Goal: Transaction & Acquisition: Book appointment/travel/reservation

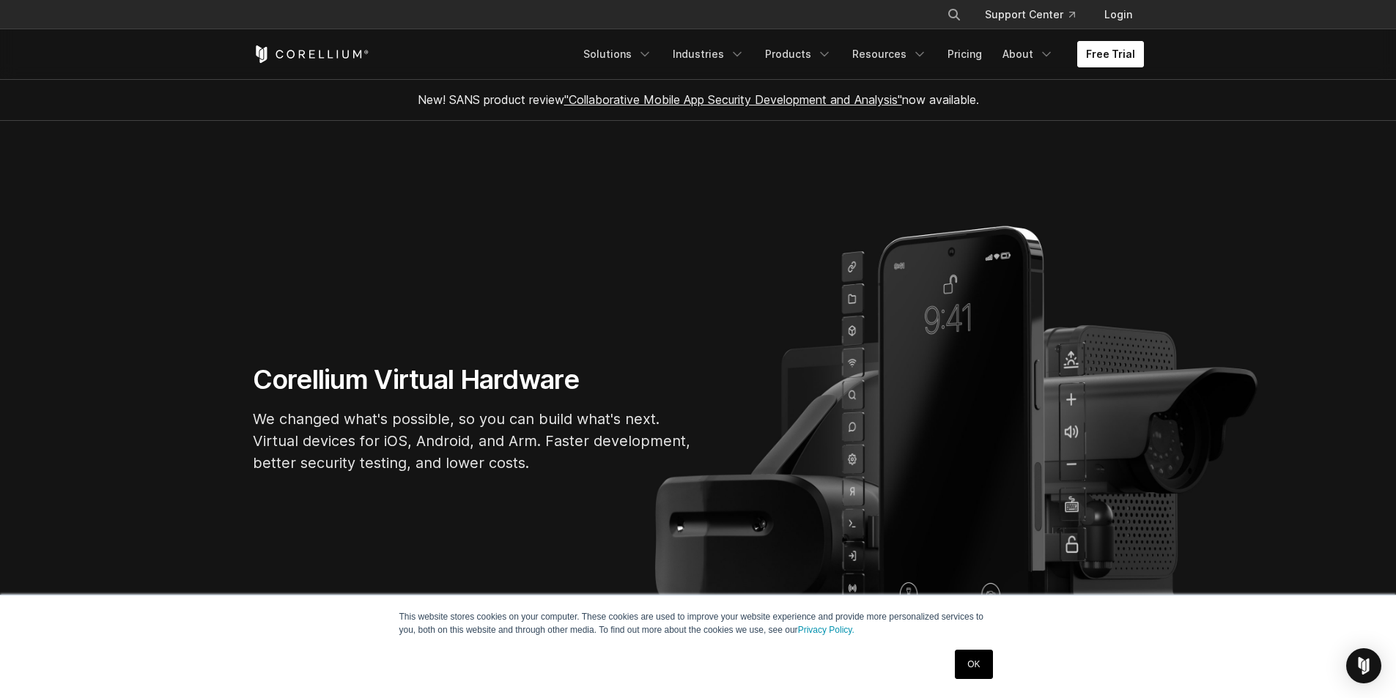
drag, startPoint x: 0, startPoint y: 0, endPoint x: 1096, endPoint y: 57, distance: 1097.1
click at [1096, 57] on link "Free Trial" at bounding box center [1110, 54] width 67 height 26
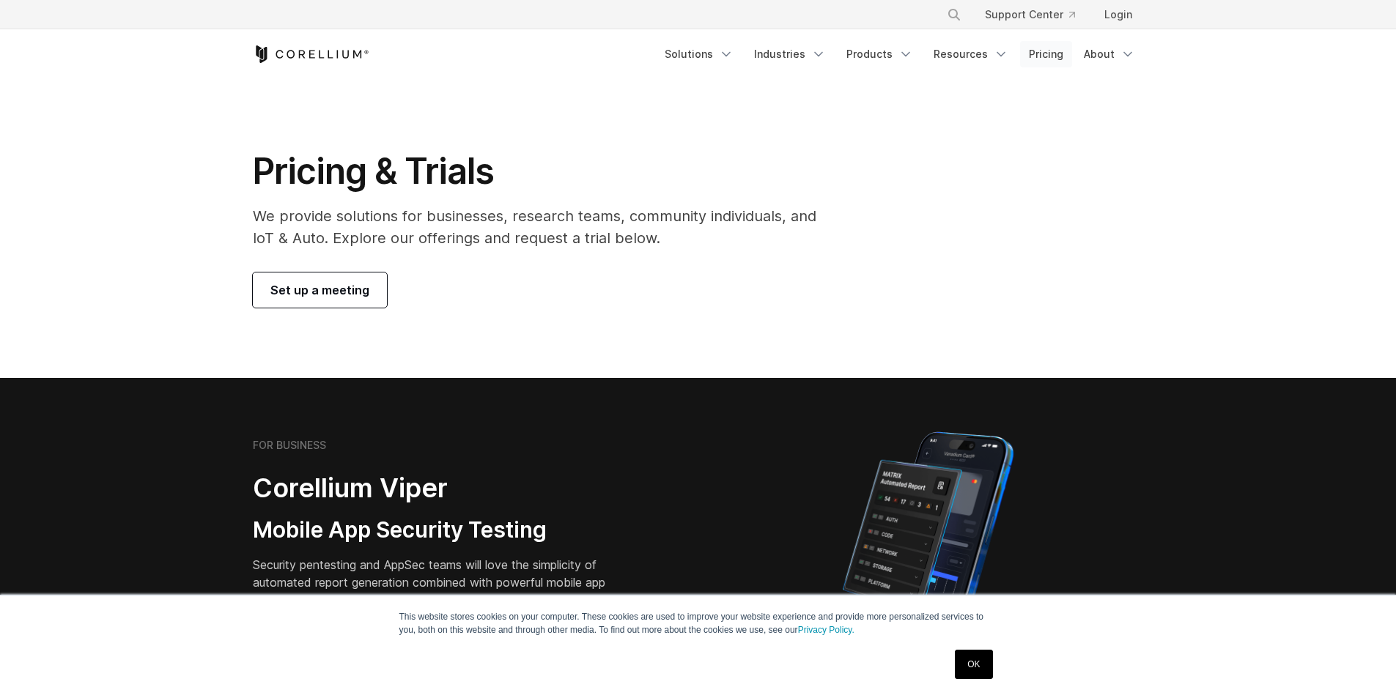
click at [1057, 53] on link "Pricing" at bounding box center [1046, 54] width 52 height 26
click at [287, 288] on span "Set up a meeting" at bounding box center [319, 290] width 99 height 18
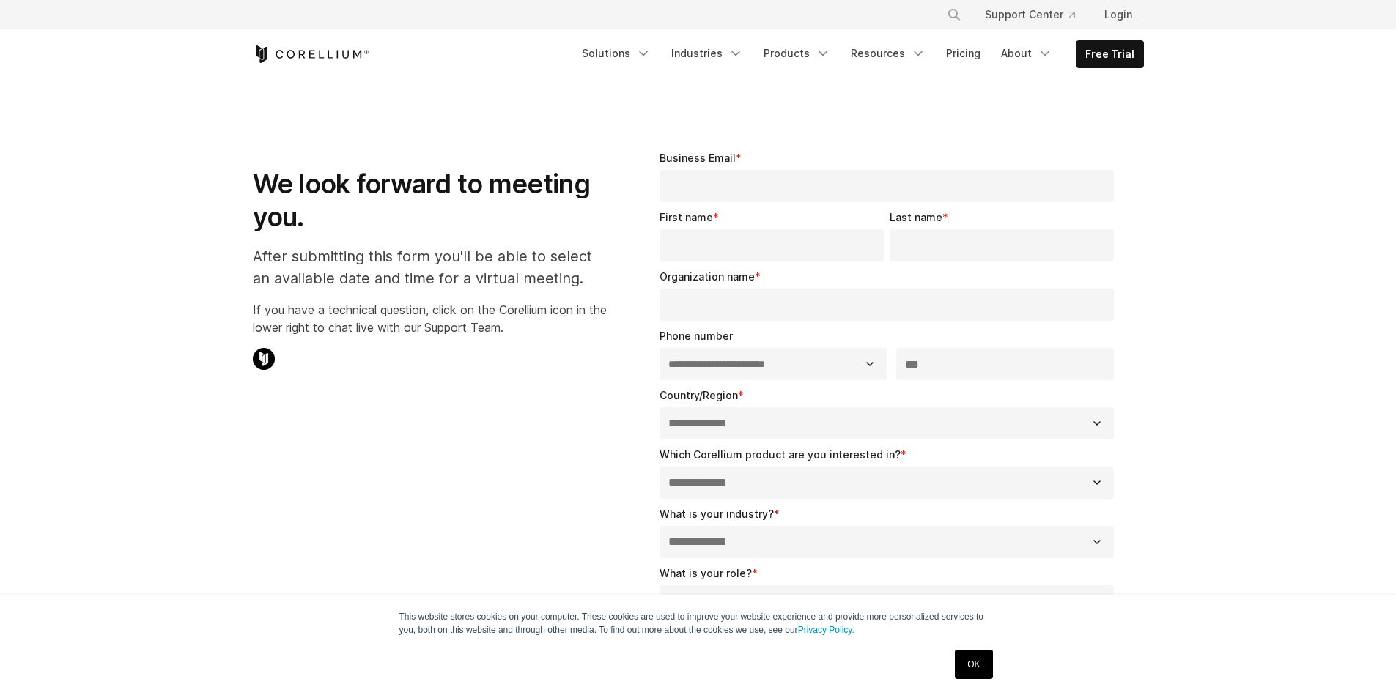
select select "**"
click at [305, 60] on icon "Corellium Home" at bounding box center [311, 54] width 117 height 18
